Goal: Ask a question

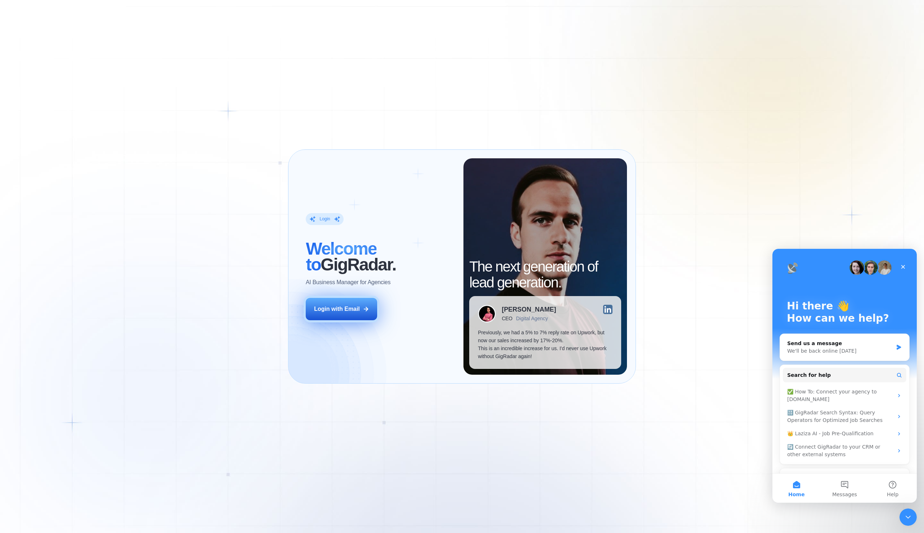
click at [357, 308] on div "Login with Email" at bounding box center [337, 309] width 46 height 8
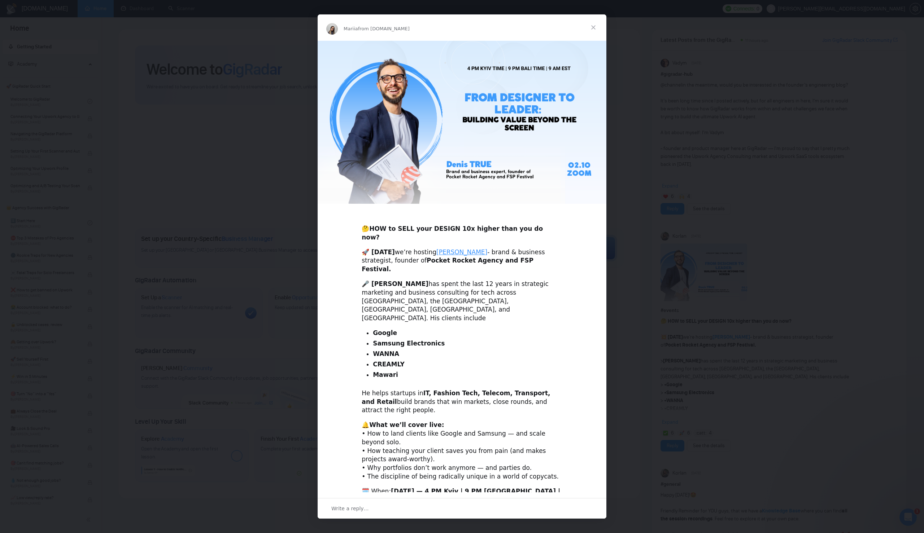
click at [594, 37] on span "Close" at bounding box center [593, 27] width 26 height 26
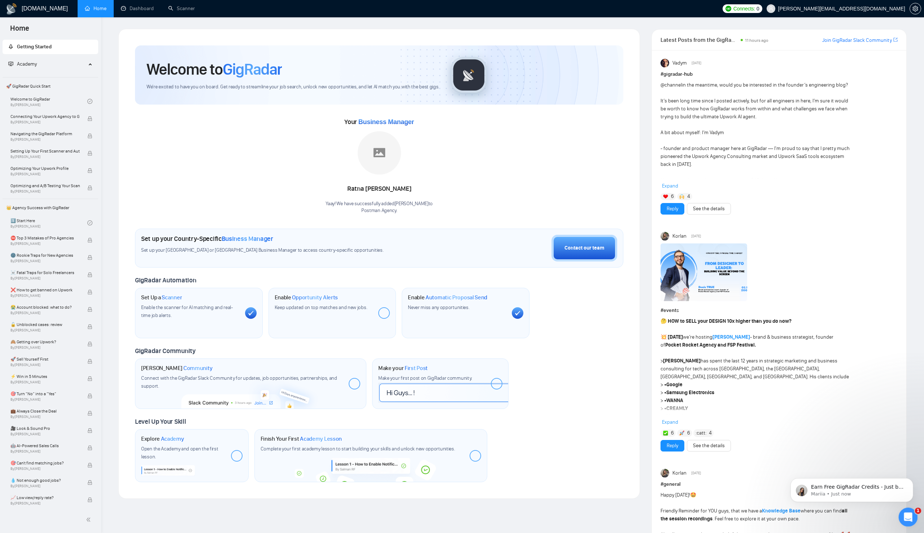
click at [902, 515] on div "Open Intercom Messenger" at bounding box center [907, 517] width 24 height 24
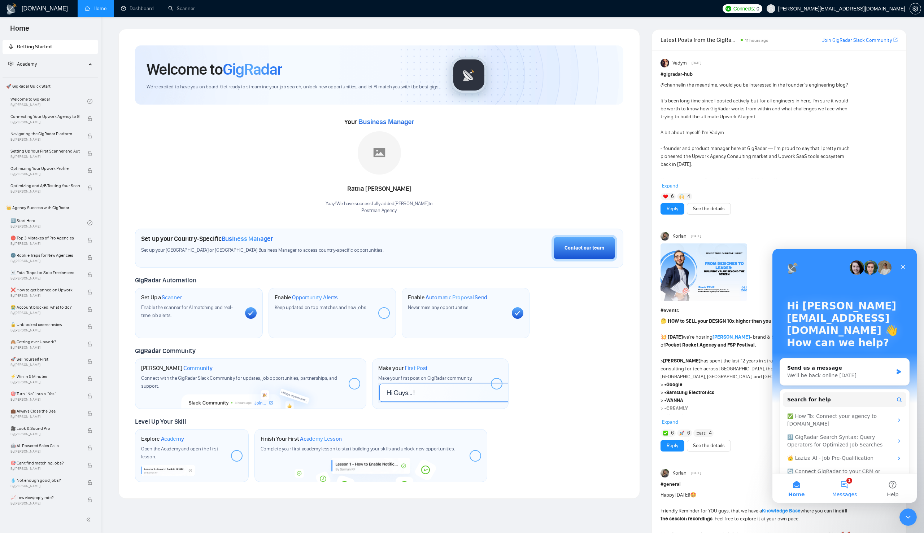
click at [842, 494] on span "Messages" at bounding box center [844, 494] width 25 height 5
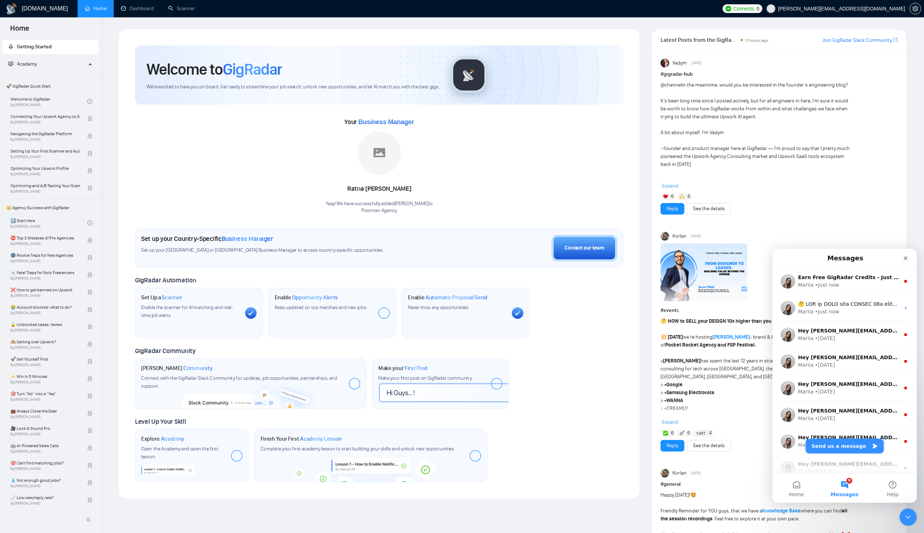
click at [835, 448] on button "Send us a message" at bounding box center [845, 446] width 78 height 14
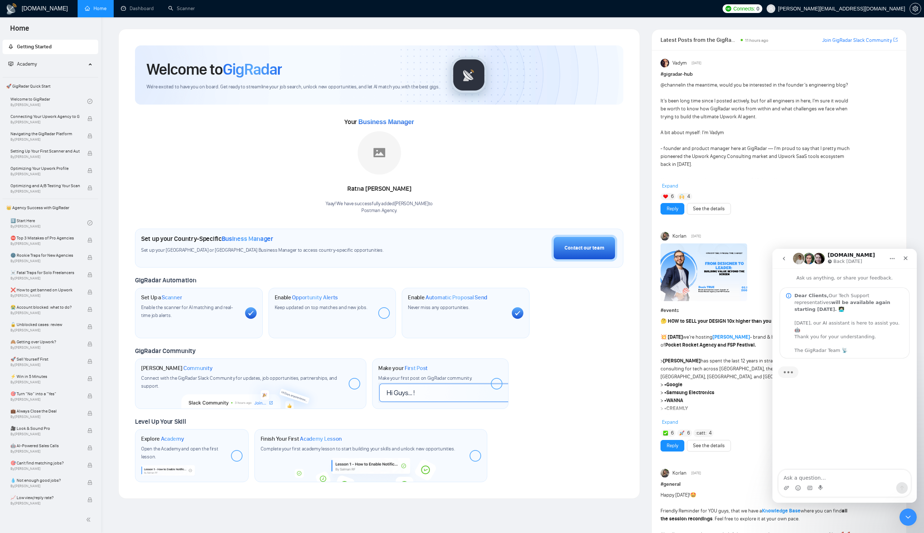
click at [820, 481] on textarea "Ask a question…" at bounding box center [844, 476] width 132 height 12
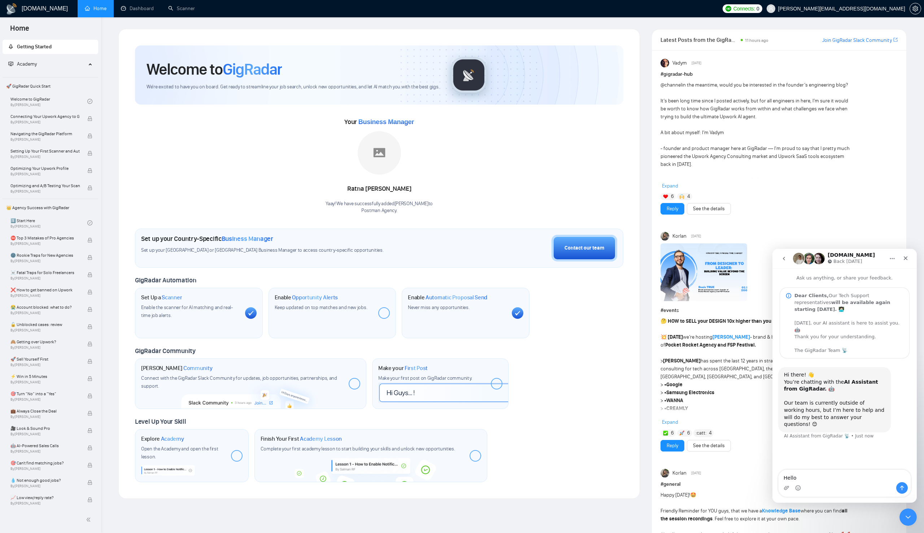
type textarea "Hello"
type textarea "Can yo"
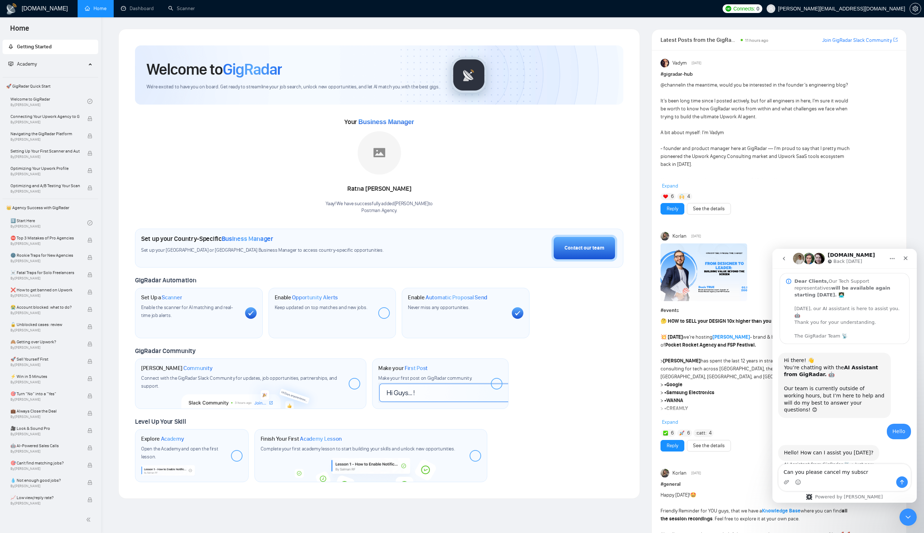
scroll to position [12, 0]
type textarea "Can you please cancel my subscription"
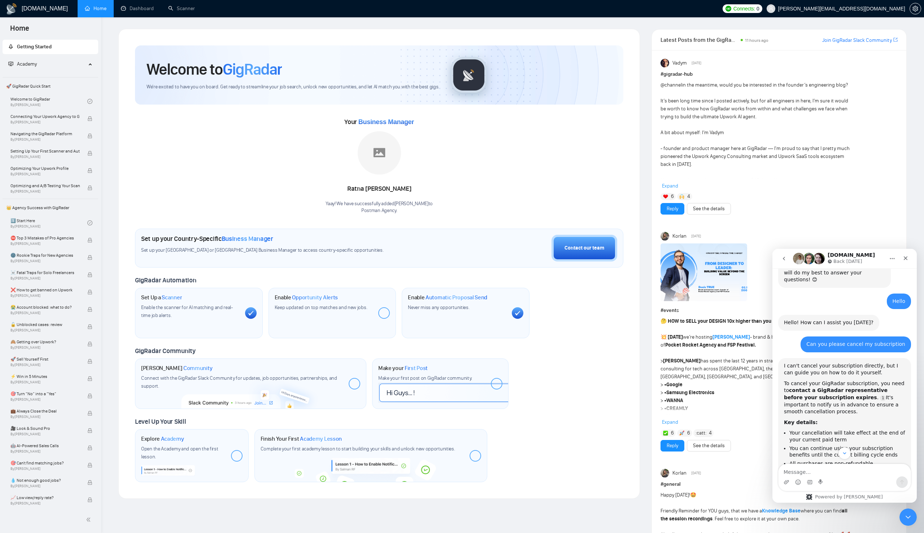
scroll to position [202, 0]
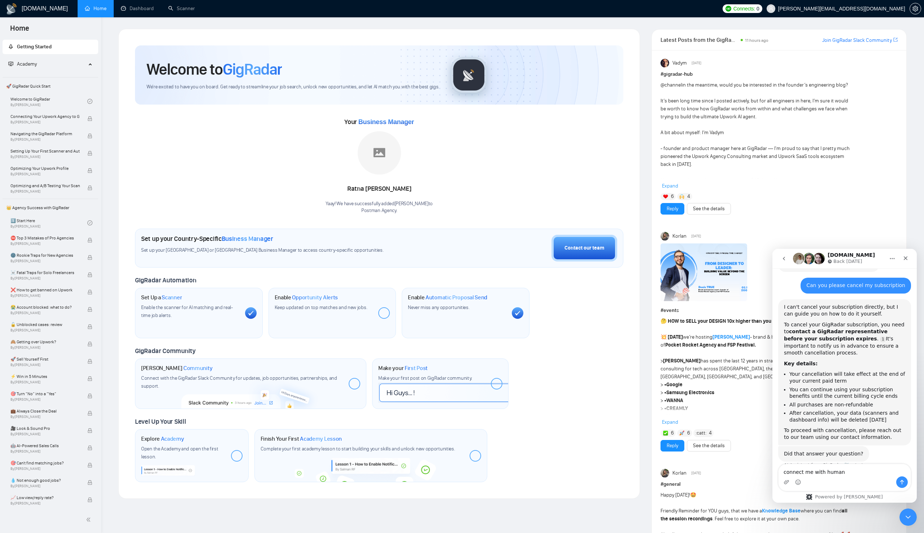
type textarea "connect me with human"
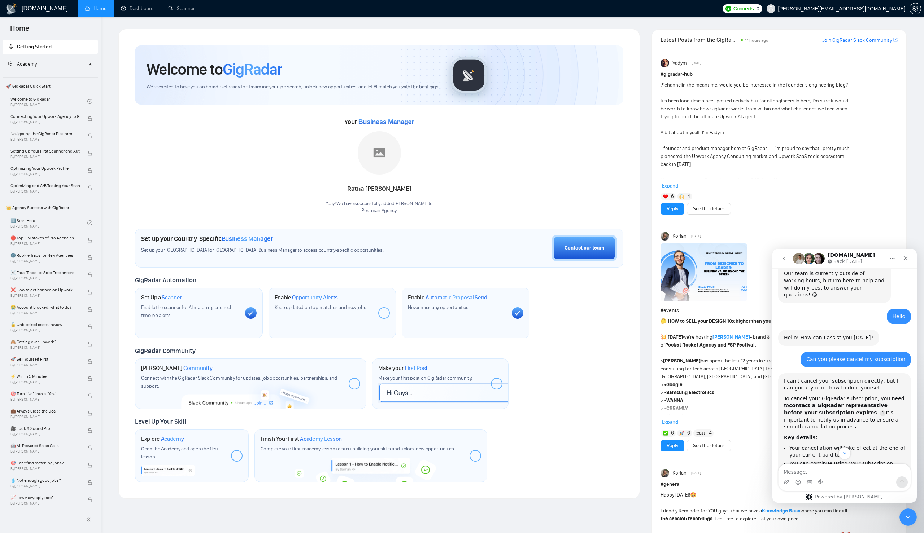
scroll to position [121, 0]
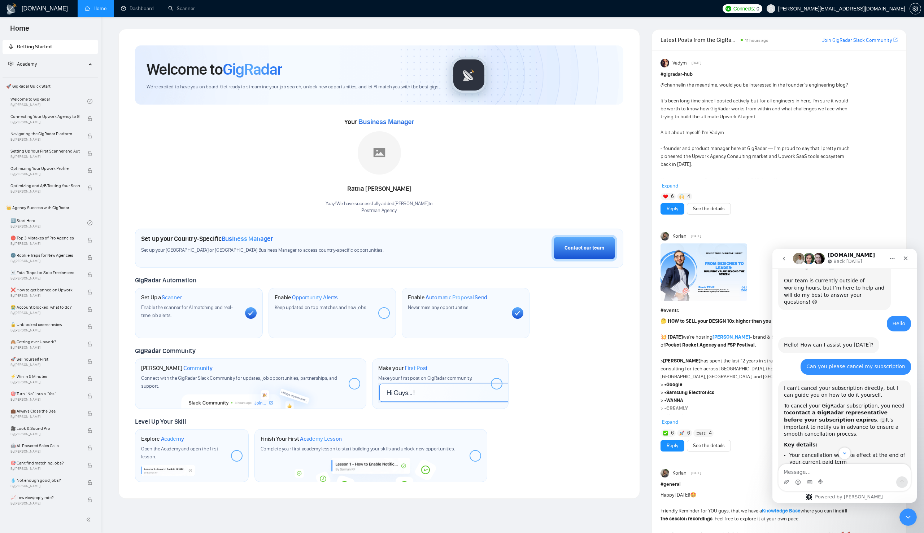
click at [843, 363] on div "Can you please cancel my subscription" at bounding box center [855, 366] width 99 height 7
copy div "Can you please cancel my subscription"
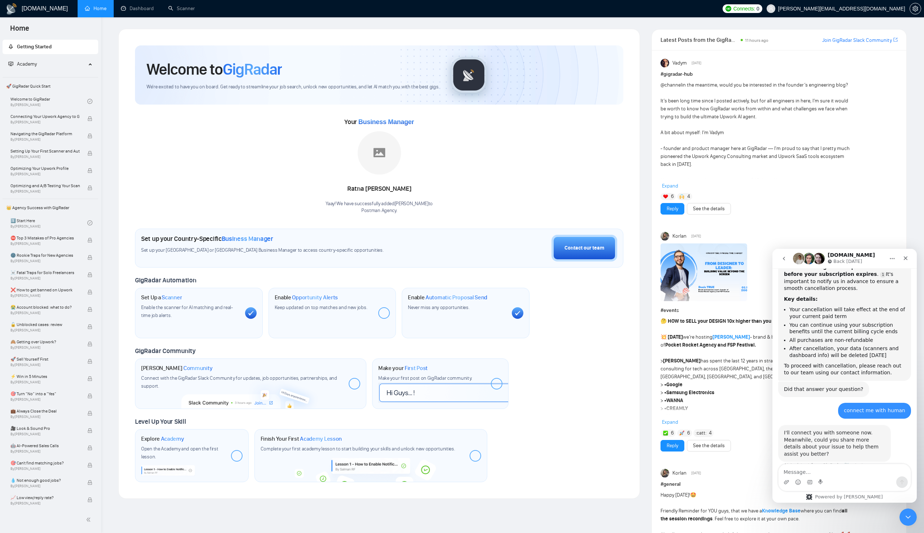
scroll to position [267, 0]
click at [819, 467] on textarea "Message…" at bounding box center [844, 471] width 132 height 12
paste textarea "Can you please cancel my subscription"
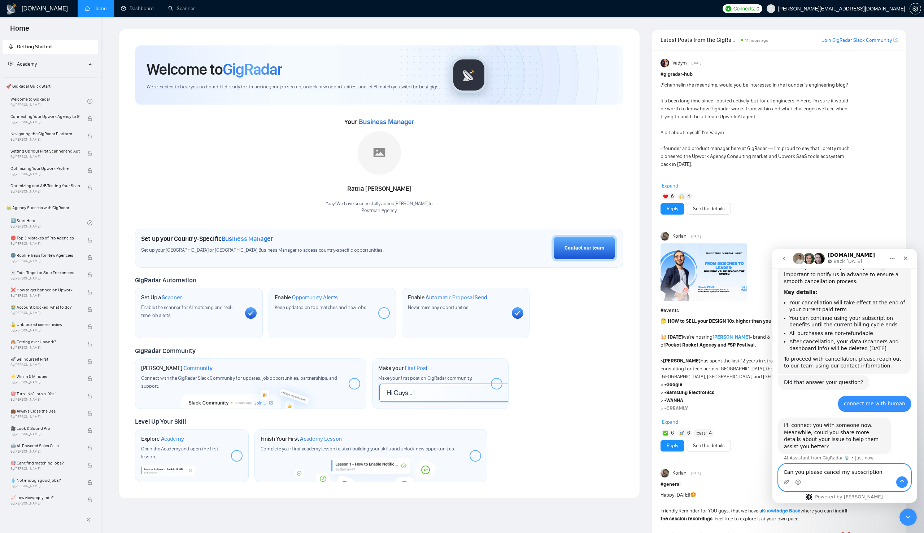
type textarea "Can you please cancel my subscription"
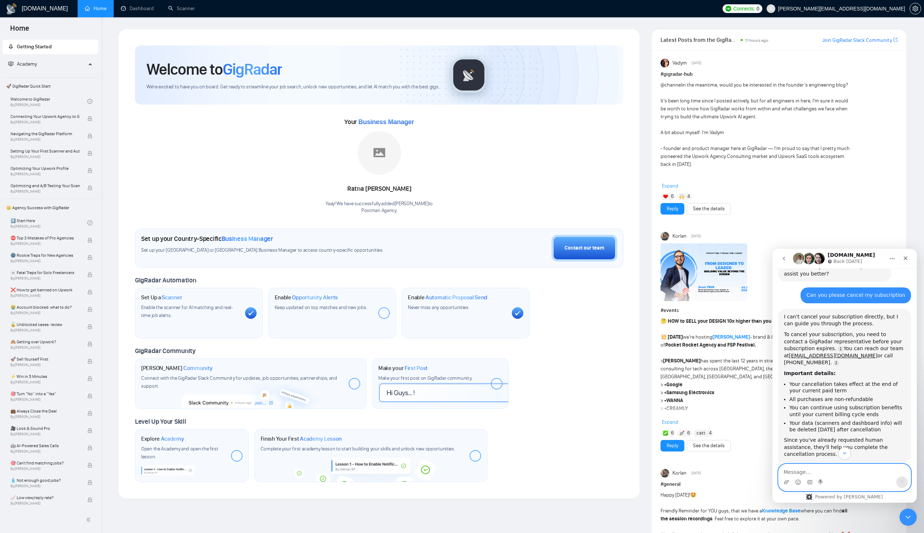
scroll to position [481, 0]
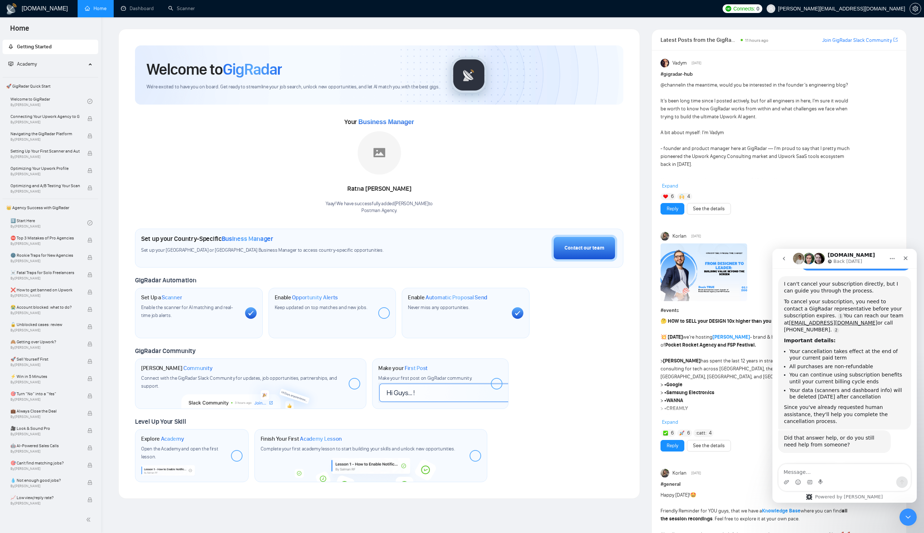
click at [858, 467] on button "No, I still need help 👤" at bounding box center [873, 474] width 67 height 14
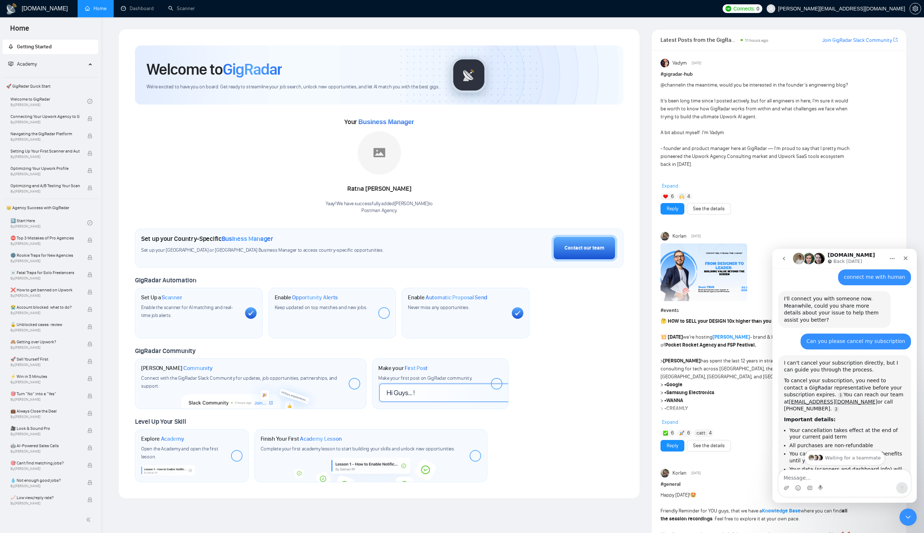
scroll to position [398, 0]
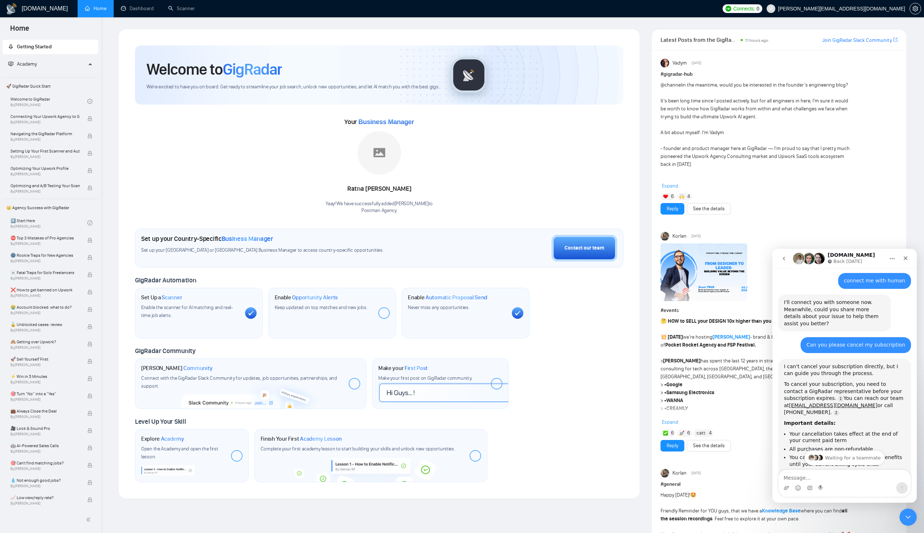
click at [862, 342] on div "Can you please cancel my subscription" at bounding box center [855, 345] width 99 height 7
copy div "Can you please cancel my subscription"
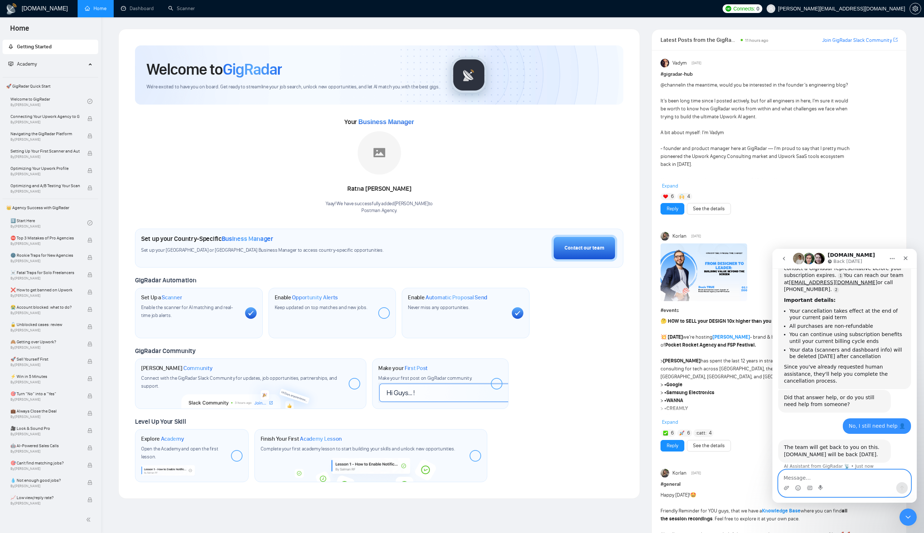
click at [809, 475] on textarea "Message…" at bounding box center [844, 476] width 132 height 12
paste textarea "Can you please cancel my subscription"
type textarea "Can you please cancel my subscription"
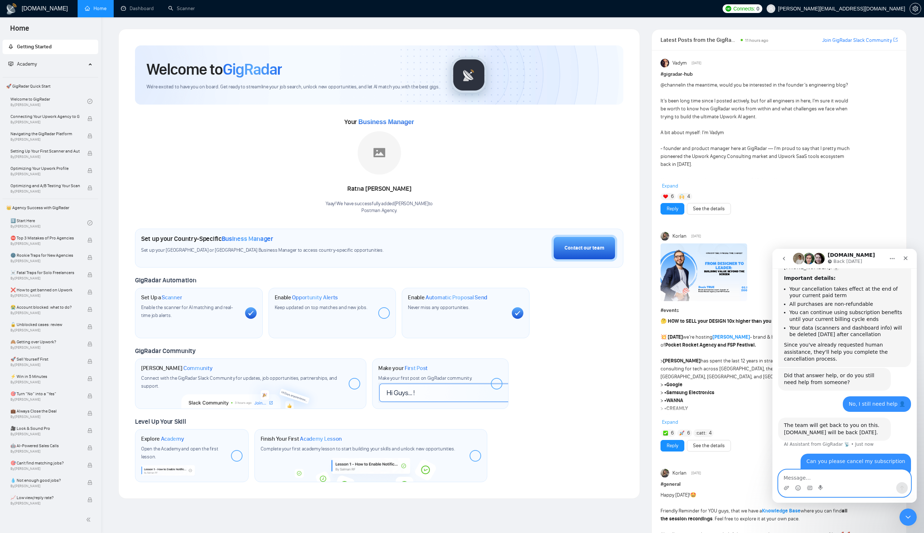
scroll to position [550, 0]
